Goal: Task Accomplishment & Management: Complete application form

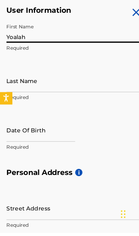
type input "Yoalah"
click at [55, 98] on input "Last Name" at bounding box center [70, 102] width 128 height 20
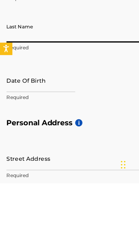
type input "[PERSON_NAME] ✪"
type input "[STREET_ADDRESS]"
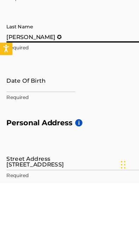
type input "Ste 220 PMB10784"
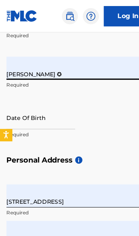
type input "[GEOGRAPHIC_DATA]"
type input "CA"
type input "91364"
type input "1"
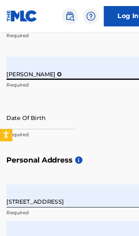
type input "747"
type input "2251090"
type input "[EMAIL_ADDRESS][DOMAIN_NAME]"
click at [58, 64] on input "[PERSON_NAME] ✪" at bounding box center [70, 60] width 128 height 20
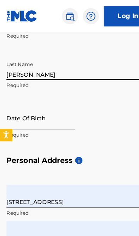
type input "[PERSON_NAME]"
click at [52, 106] on input "text" at bounding box center [36, 103] width 60 height 20
select select "8"
select select "2025"
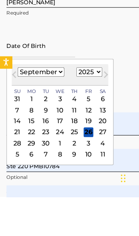
click at [49, 122] on select "January February March April May June July August September October November De…" at bounding box center [36, 126] width 41 height 8
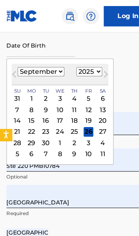
click at [46, 65] on select "January February March April May June July August September October November De…" at bounding box center [36, 62] width 41 height 8
select select "0"
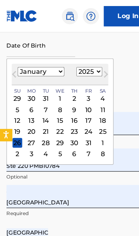
click at [90, 64] on select "1899 1900 1901 1902 1903 1904 1905 1906 1907 1908 1909 1910 1911 1912 1913 1914…" at bounding box center [78, 62] width 23 height 8
select select "1994"
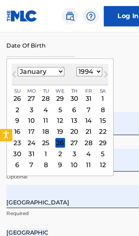
click at [57, 107] on div "12" at bounding box center [53, 105] width 9 height 9
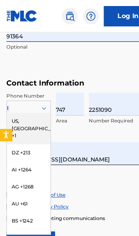
scroll to position [524, 0]
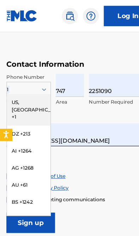
click at [24, 89] on div "US, [GEOGRAPHIC_DATA] +1" at bounding box center [25, 96] width 38 height 28
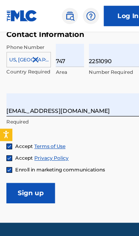
scroll to position [550, 0]
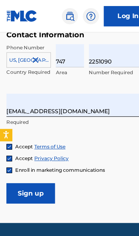
click at [92, 97] on input "[EMAIL_ADDRESS][DOMAIN_NAME]" at bounding box center [66, 92] width 120 height 20
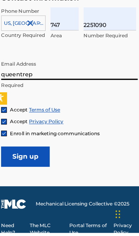
type input "queentre"
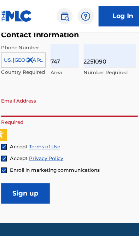
type input "[EMAIL_ADDRESS][DOMAIN_NAME]"
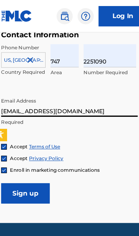
click at [107, 13] on link "Log In" at bounding box center [112, 14] width 43 height 18
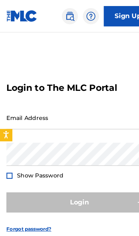
click at [112, 6] on link "Sign Up" at bounding box center [112, 14] width 43 height 18
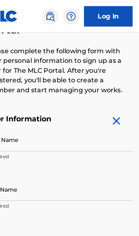
scroll to position [133, 0]
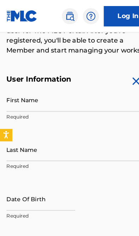
click at [61, 88] on input "First Name" at bounding box center [70, 87] width 128 height 20
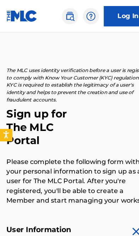
scroll to position [0, 0]
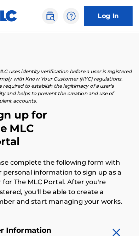
click at [100, 16] on link "Log In" at bounding box center [112, 14] width 43 height 18
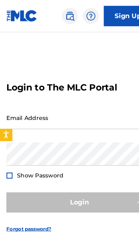
click at [88, 113] on input "Email Address" at bounding box center [66, 103] width 120 height 20
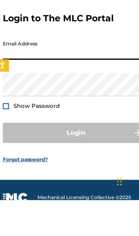
scroll to position [32, 0]
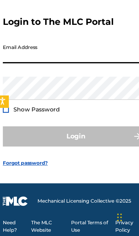
type input "[EMAIL_ADDRESS][DOMAIN_NAME]"
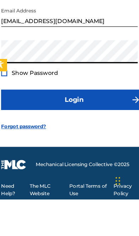
click at [36, 122] on span "Show Password" at bounding box center [35, 125] width 41 height 6
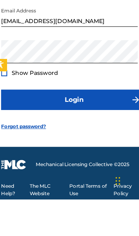
scroll to position [63, 0]
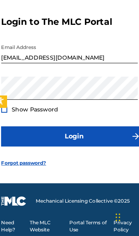
click at [75, 140] on button "Login" at bounding box center [70, 149] width 128 height 18
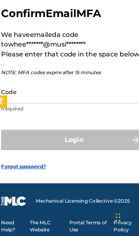
click at [84, 100] on input "Code" at bounding box center [66, 110] width 120 height 20
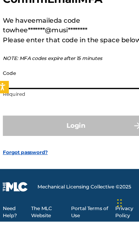
scroll to position [76, 0]
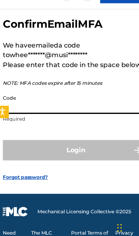
click at [48, 100] on input "Code" at bounding box center [66, 110] width 120 height 20
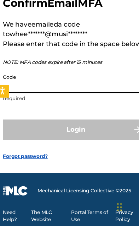
click at [36, 100] on input "Code" at bounding box center [66, 110] width 120 height 20
paste input "755796"
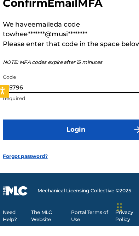
type input "755796"
click at [78, 143] on button "Login" at bounding box center [70, 152] width 128 height 18
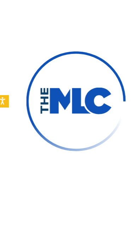
scroll to position [67, 0]
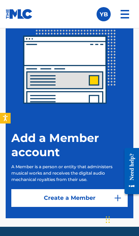
scroll to position [157, 0]
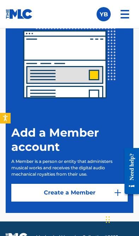
click at [77, 196] on link "Create a Member" at bounding box center [69, 193] width 117 height 18
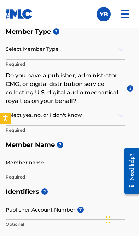
scroll to position [127, 0]
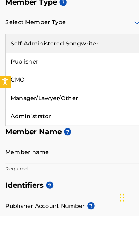
click at [84, 77] on div "Self-Administered Songwriter" at bounding box center [65, 85] width 119 height 16
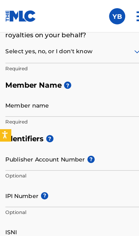
click at [76, 97] on input "Member name" at bounding box center [66, 92] width 120 height 20
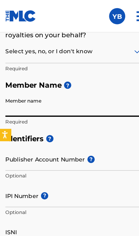
scroll to position [214, 0]
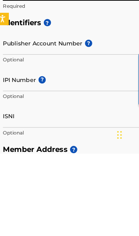
type input "[PERSON_NAME]"
type input "[STREET_ADDRESS][PERSON_NAME]"
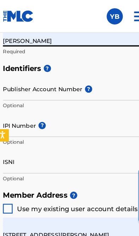
scroll to position [276, 0]
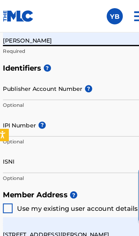
click at [61, 78] on input "Publisher Account Number ?" at bounding box center [66, 77] width 120 height 20
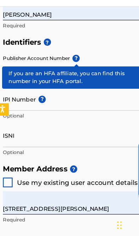
click at [69, 71] on span "?" at bounding box center [70, 74] width 6 height 6
click at [69, 67] on input "Publisher Account Number ?" at bounding box center [66, 77] width 120 height 20
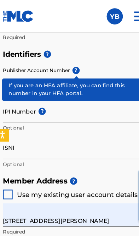
scroll to position [288, 0]
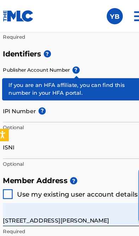
click at [44, 46] on span "?" at bounding box center [44, 47] width 6 height 6
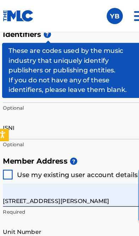
scroll to position [283, 0]
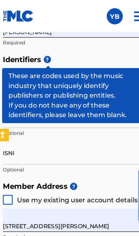
click at [66, 109] on input "IPI Number ?" at bounding box center [66, 102] width 120 height 20
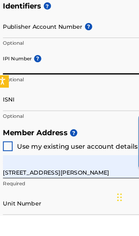
click at [69, 60] on input "Publisher Account Number ?" at bounding box center [66, 70] width 120 height 20
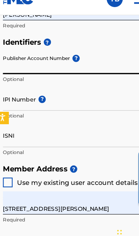
click at [69, 63] on span "?" at bounding box center [70, 66] width 6 height 6
click at [69, 60] on input "Publisher Account Number ?" at bounding box center [66, 70] width 120 height 20
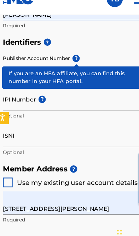
click at [89, 45] on h5 "Identifiers ?" at bounding box center [70, 52] width 128 height 15
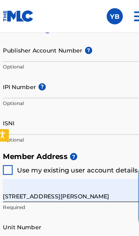
click at [55, 46] on input "Publisher Account Number ?" at bounding box center [66, 44] width 120 height 20
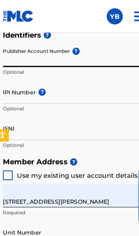
scroll to position [304, 0]
click at [74, 41] on input "Publisher Account Number ?" at bounding box center [66, 49] width 120 height 20
